Goal: Check status: Check status

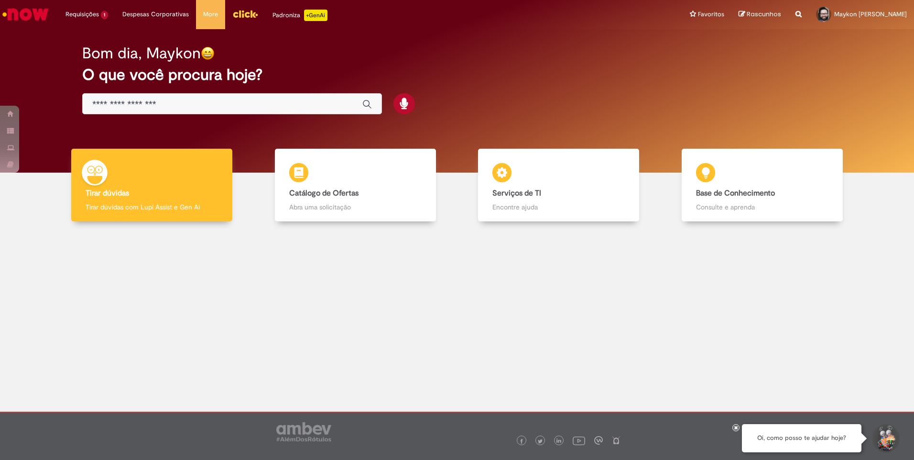
click at [83, 15] on li "Requisições 1 Exibir Todas as Solicitações Medidas disciplinares 5d atrás 5 dia…" at bounding box center [86, 14] width 57 height 29
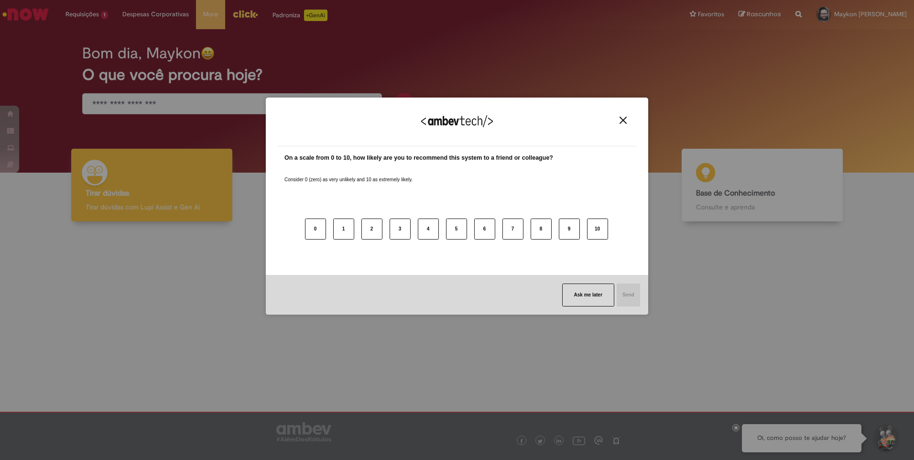
click at [627, 121] on button "Close" at bounding box center [623, 120] width 13 height 8
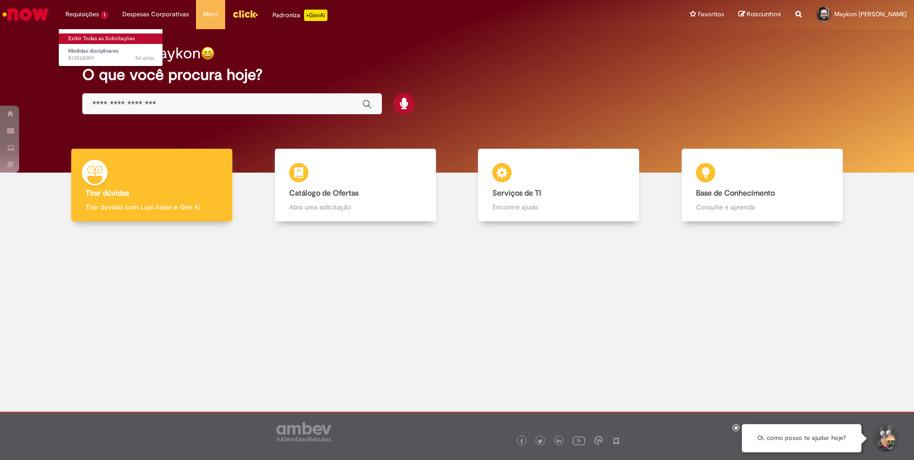
click at [90, 39] on link "Exibir Todas as Solicitações" at bounding box center [111, 38] width 105 height 11
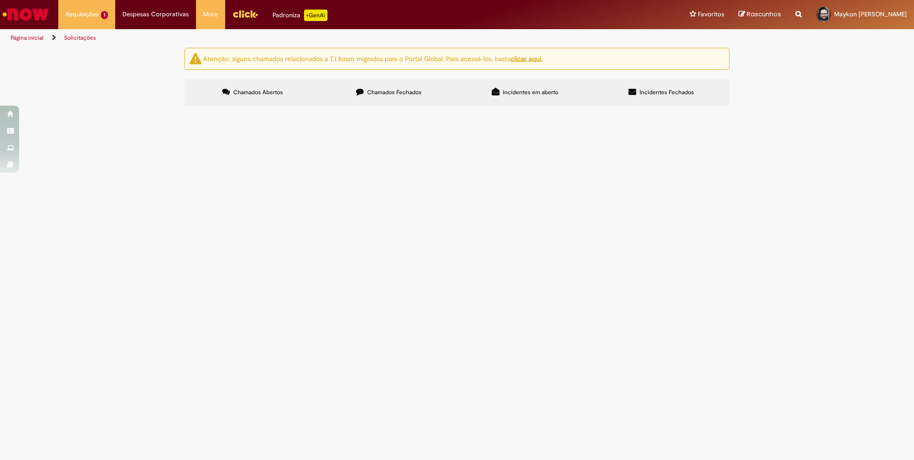
click at [517, 92] on span "Incidentes em aberto" at bounding box center [530, 92] width 55 height 8
click at [386, 95] on span "Chamados Fechados" at bounding box center [394, 92] width 55 height 8
click at [260, 93] on span "Chamados Abertos" at bounding box center [258, 92] width 50 height 8
click at [653, 92] on span "Incidentes Fechados" at bounding box center [667, 92] width 55 height 8
click at [239, 88] on span "Chamados Abertos" at bounding box center [258, 92] width 50 height 8
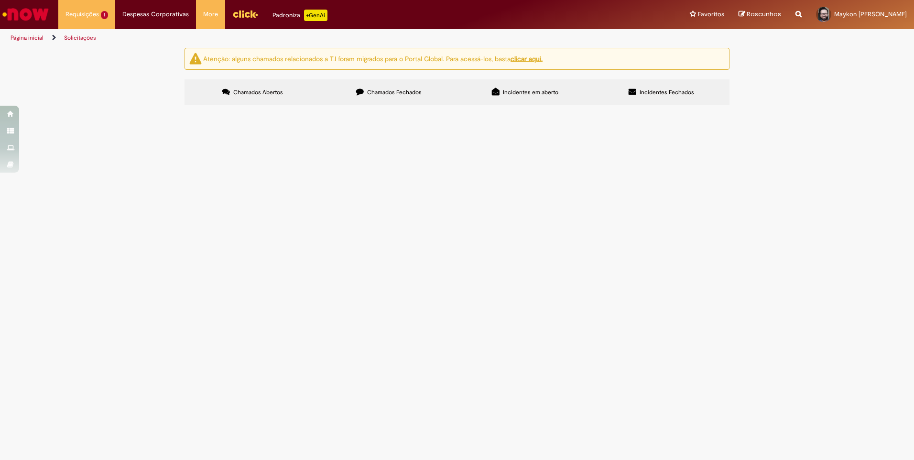
click at [388, 91] on span "Chamados Fechados" at bounding box center [394, 92] width 55 height 8
click at [90, 16] on li "Requisições 1 Exibir Todas as Solicitações Medidas disciplinares 5d atrás 5 dia…" at bounding box center [86, 14] width 57 height 29
click at [76, 36] on link "Solicitações" at bounding box center [80, 38] width 32 height 8
click at [78, 38] on link "Solicitações" at bounding box center [80, 38] width 32 height 8
